Goal: Transaction & Acquisition: Purchase product/service

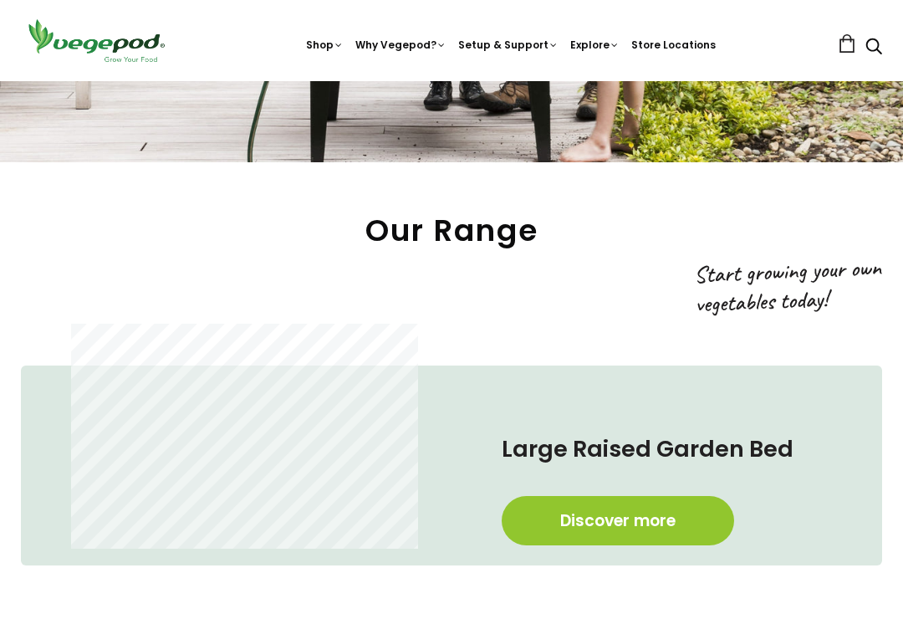
scroll to position [520, 0]
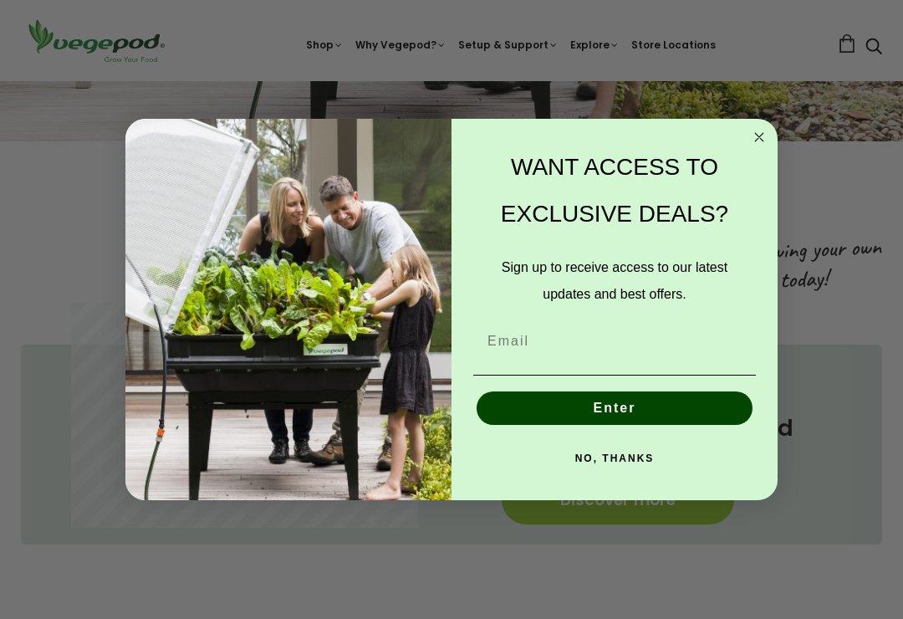
click at [754, 144] on circle "Close dialog" at bounding box center [759, 136] width 19 height 19
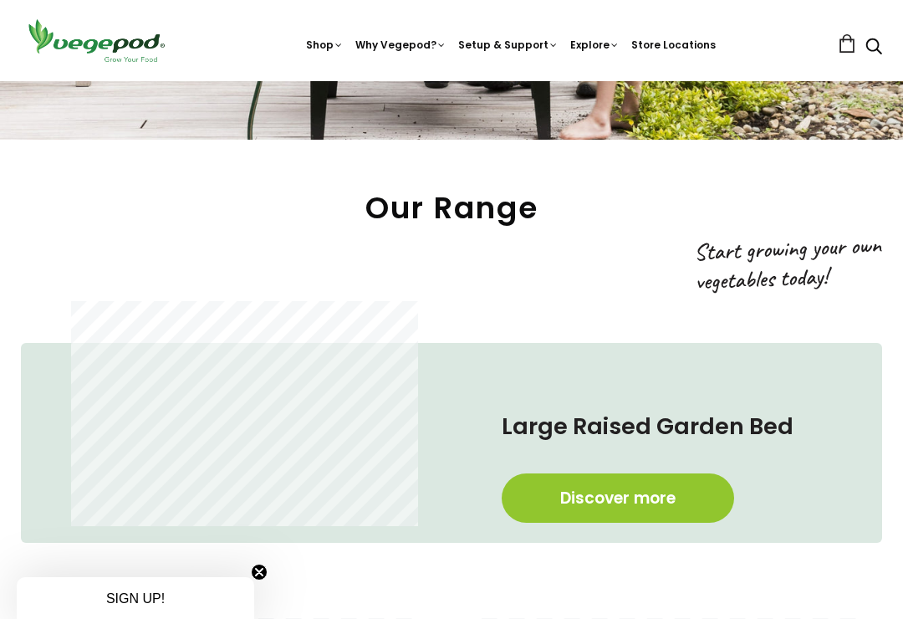
scroll to position [521, 0]
click at [621, 503] on link "Discover more" at bounding box center [618, 498] width 232 height 49
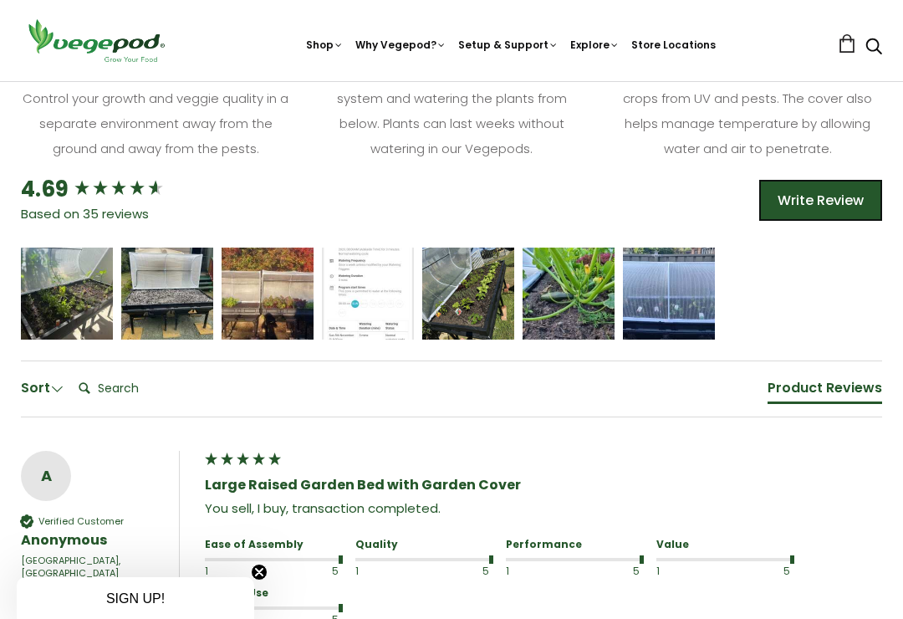
scroll to position [1091, 0]
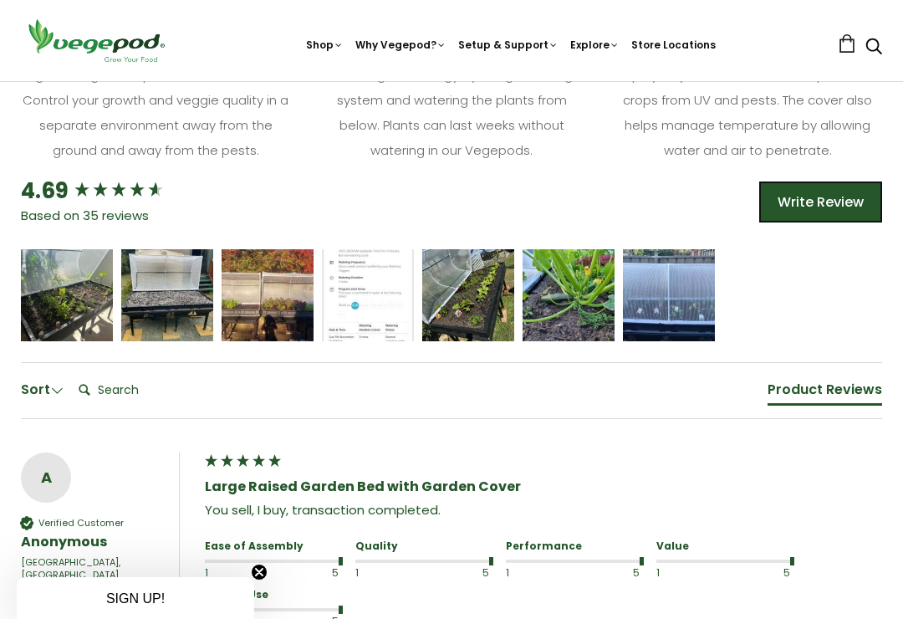
click at [451, 81] on span "Vegepod Bundles" at bounding box center [451, 81] width 0 height 0
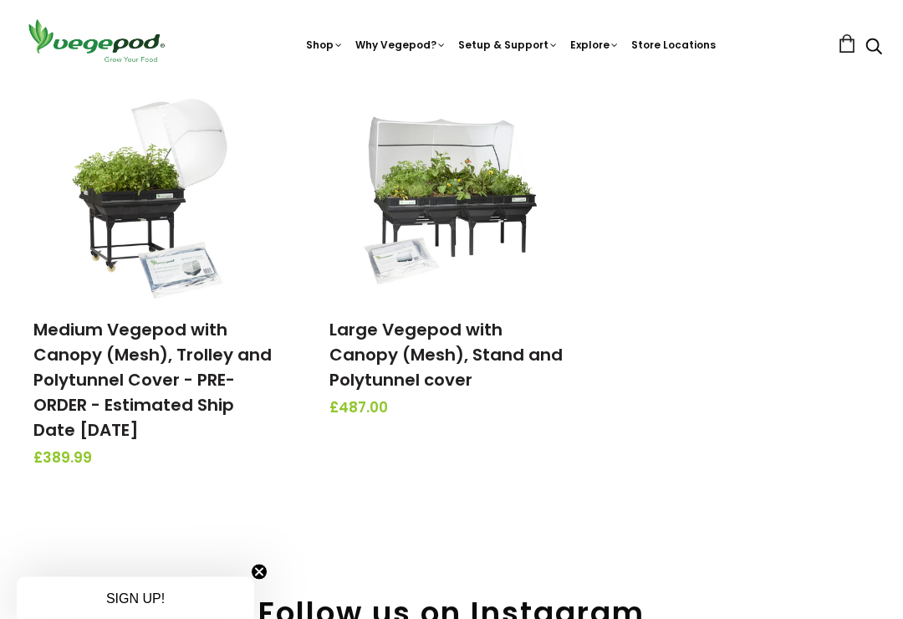
scroll to position [649, 0]
click at [431, 344] on link "Large Vegepod with Canopy (Mesh), Stand and Polytunnel cover" at bounding box center [445, 355] width 233 height 74
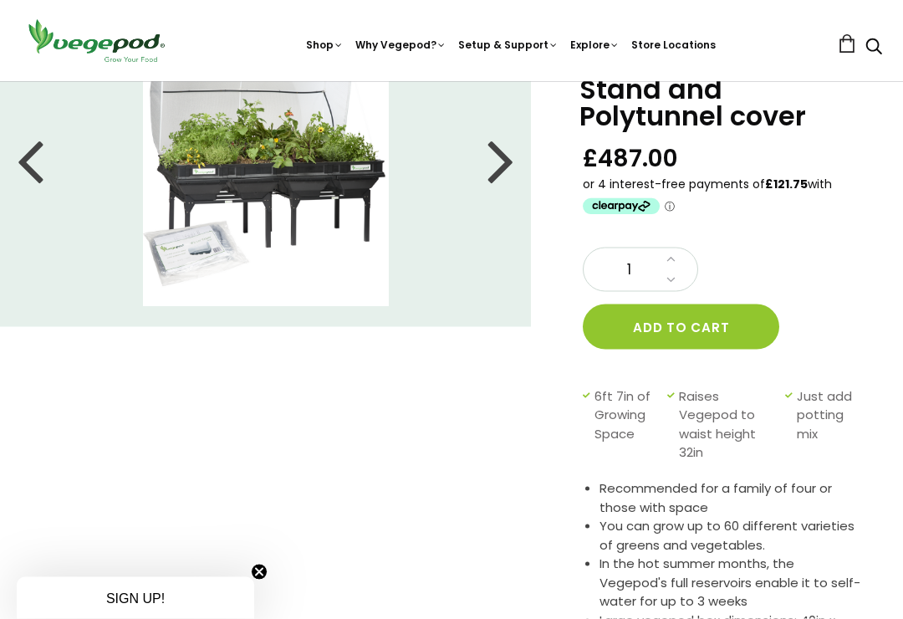
scroll to position [126, 0]
click at [499, 169] on div at bounding box center [500, 159] width 27 height 75
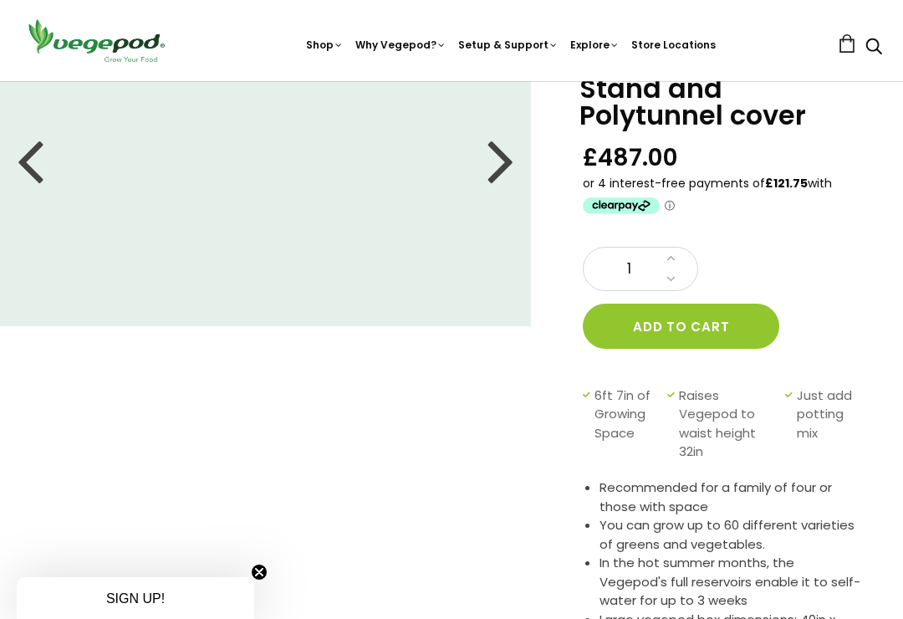
click at [492, 166] on div at bounding box center [500, 159] width 27 height 75
